Goal: Task Accomplishment & Management: Use online tool/utility

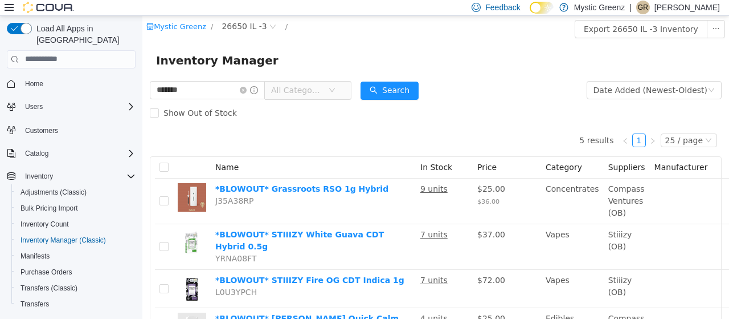
scroll to position [57, 0]
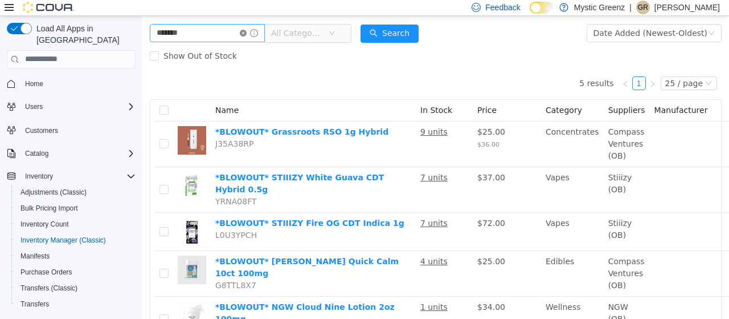
click at [247, 32] on icon "icon: close-circle" at bounding box center [243, 32] width 7 height 7
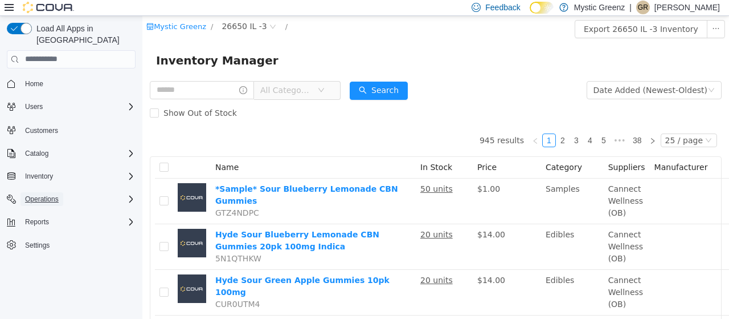
click at [38, 194] on span "Operations" at bounding box center [42, 198] width 34 height 9
click at [45, 210] on span "Cash Management" at bounding box center [50, 214] width 58 height 9
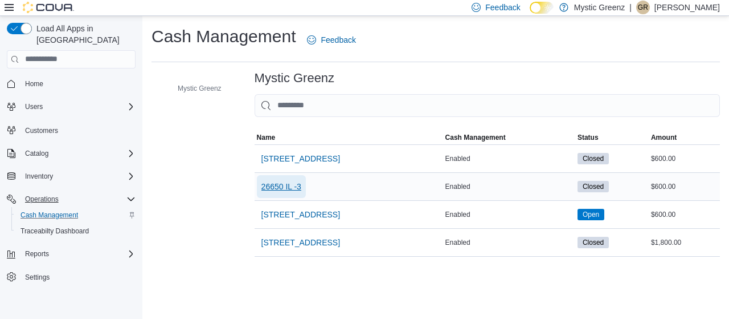
click at [291, 187] on span "26650 IL -3" at bounding box center [282, 186] width 40 height 11
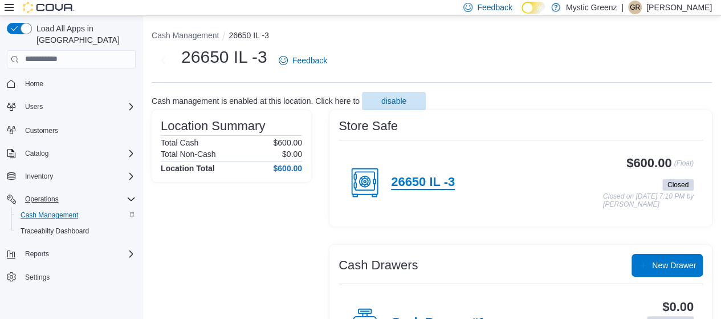
click at [420, 185] on h4 "26650 IL -3" at bounding box center [423, 182] width 64 height 15
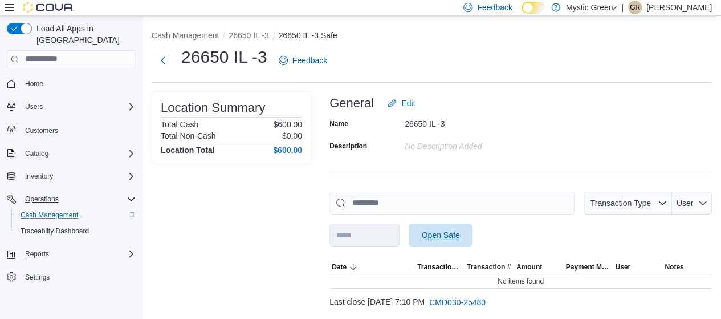
click at [463, 246] on span "Open Safe" at bounding box center [440, 234] width 50 height 23
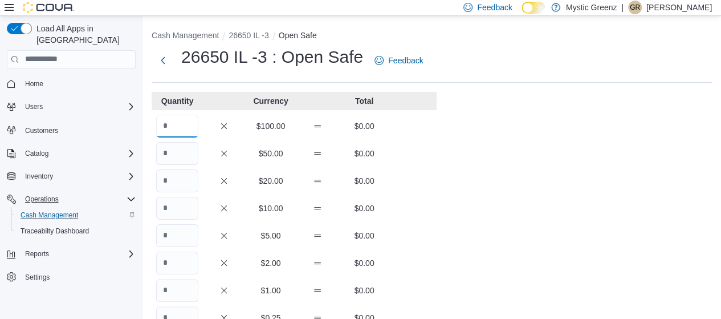
click at [177, 124] on input "Quantity" at bounding box center [177, 126] width 42 height 23
type input "*"
click at [459, 203] on div "Cash Management 26650 IL -3 Open Safe 26650 IL -3 : Open Safe Feedback Quantity…" at bounding box center [431, 313] width 578 height 594
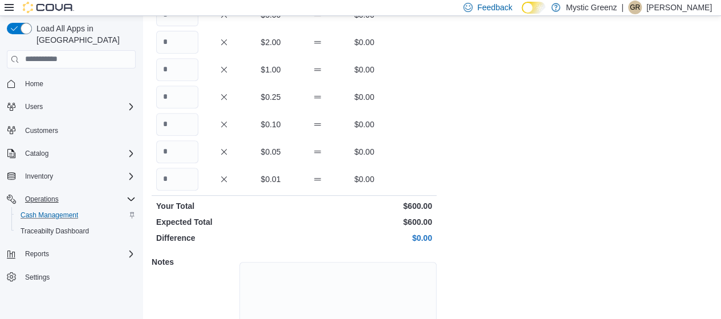
scroll to position [292, 0]
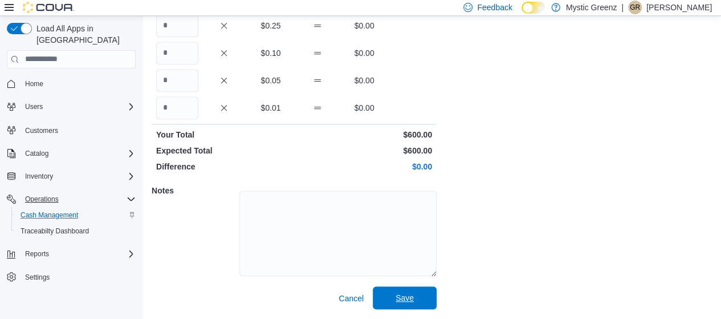
click at [411, 296] on span "Save" at bounding box center [404, 297] width 18 height 11
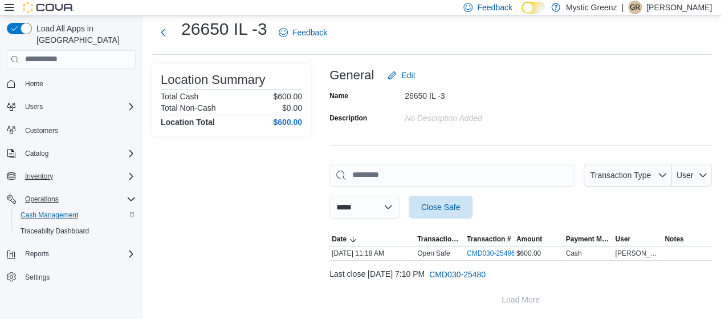
click at [60, 169] on div "Inventory" at bounding box center [78, 176] width 115 height 14
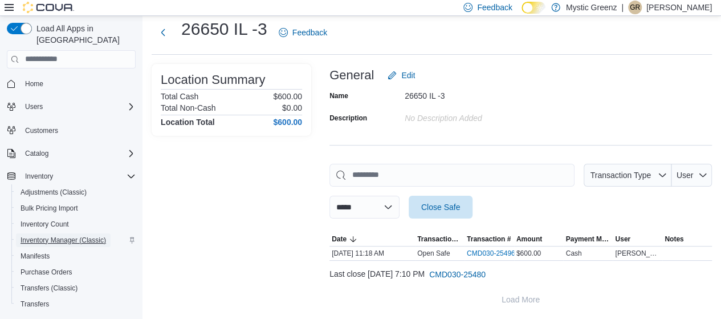
click at [45, 235] on span "Inventory Manager (Classic)" at bounding box center [63, 239] width 85 height 9
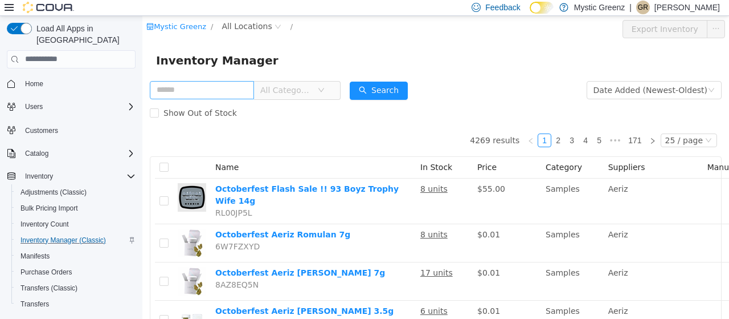
click at [195, 92] on input "text" at bounding box center [202, 89] width 104 height 18
click at [248, 21] on span "All Locations" at bounding box center [247, 25] width 50 height 13
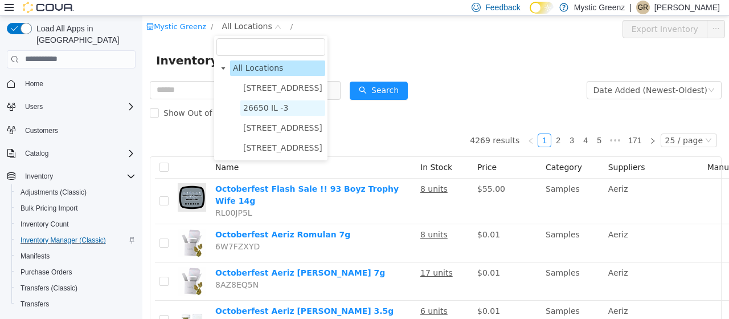
click at [248, 107] on span "26650 IL -3" at bounding box center [265, 107] width 45 height 9
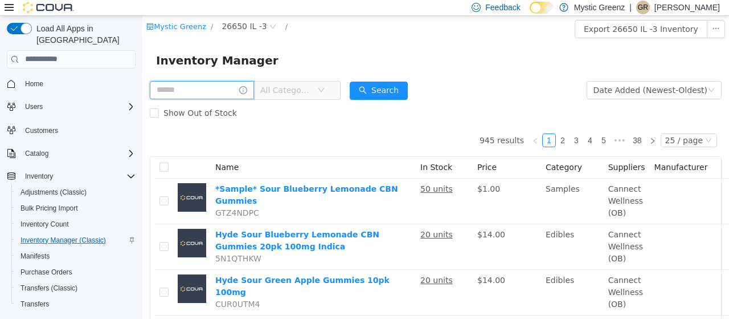
click at [182, 91] on input "text" at bounding box center [202, 89] width 104 height 18
type input "*******"
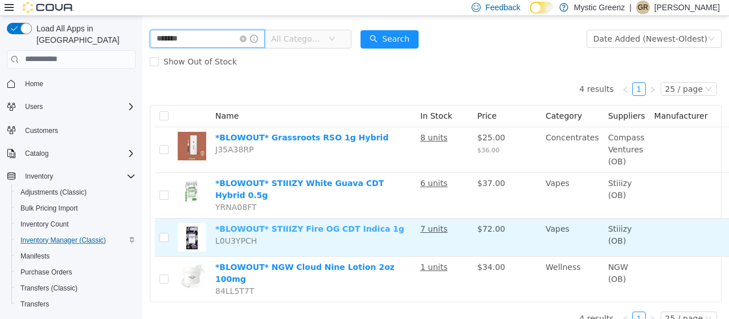
scroll to position [60, 0]
